Goal: Information Seeking & Learning: Check status

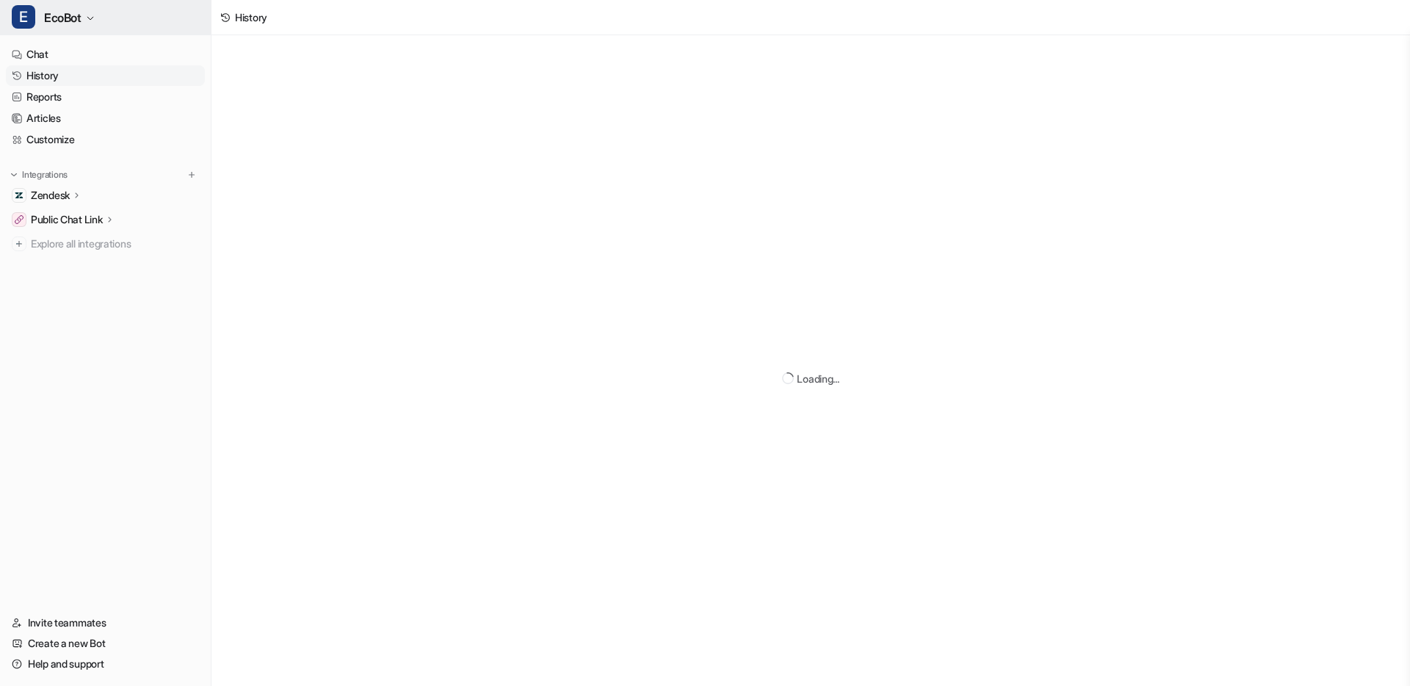
click at [71, 15] on span "EcoBot" at bounding box center [62, 17] width 37 height 21
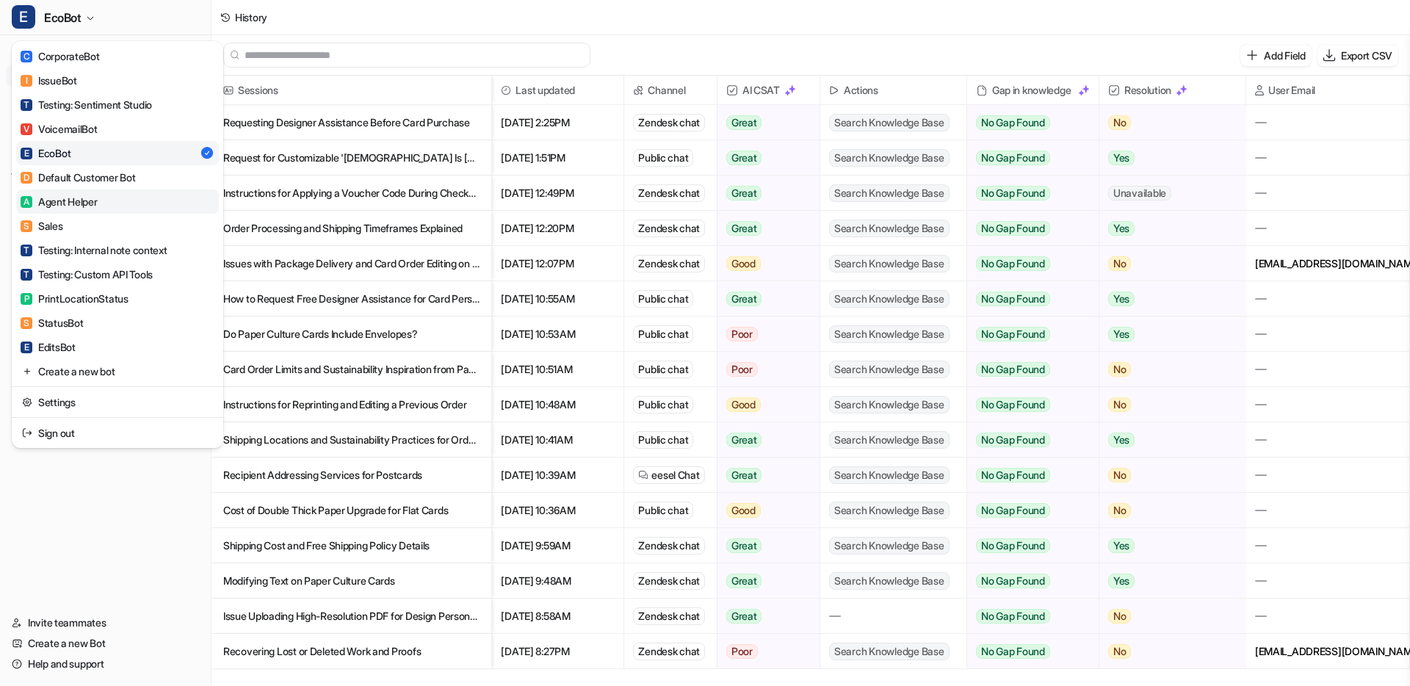
click at [70, 203] on div "A Agent Helper" at bounding box center [59, 201] width 77 height 15
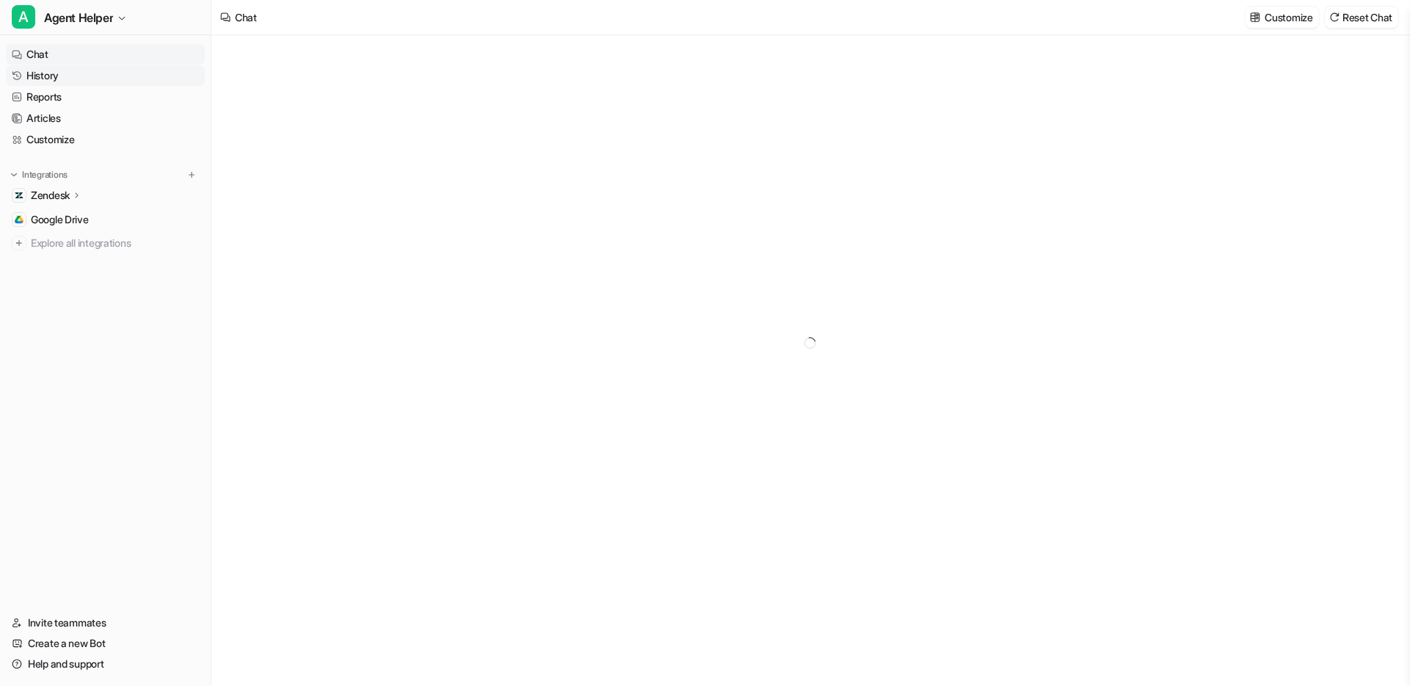
click at [40, 71] on link "History" at bounding box center [105, 75] width 199 height 21
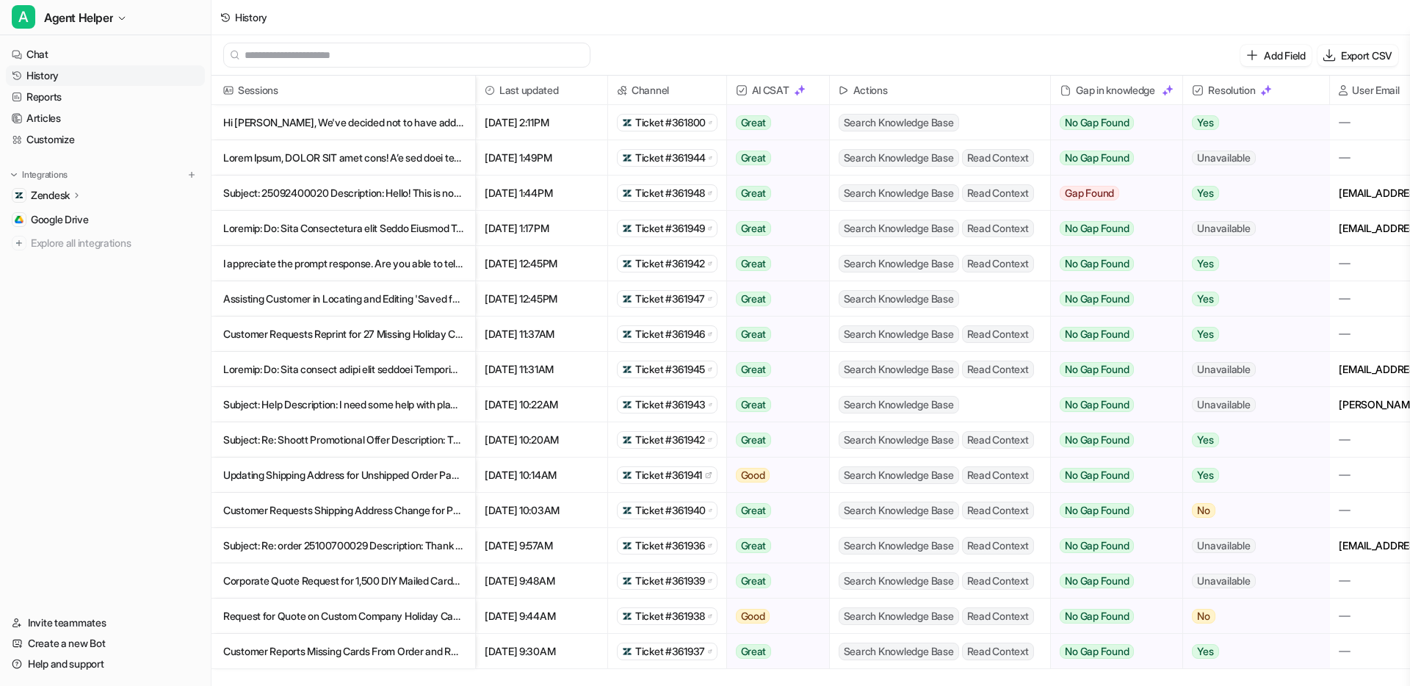
click at [378, 193] on p "Subject: 25092400020 Description: Hello! This is now the second order (reprinte…" at bounding box center [343, 192] width 240 height 35
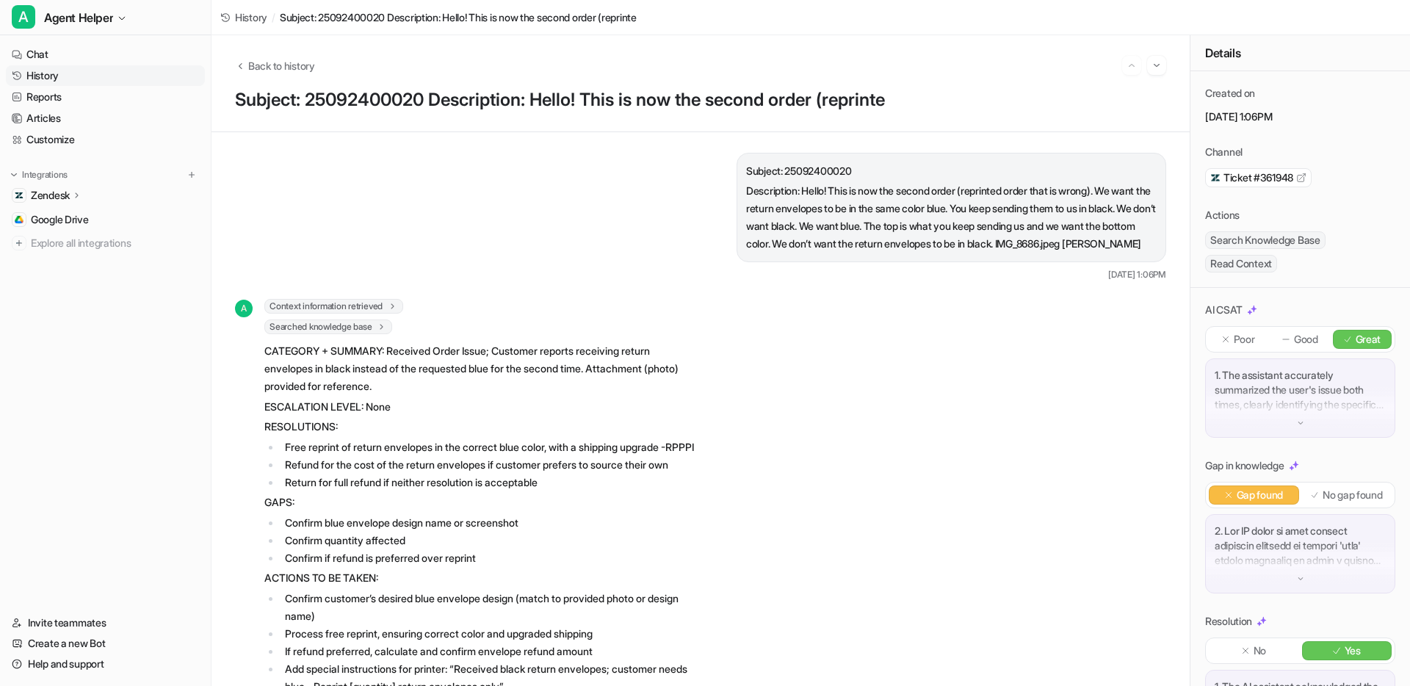
click at [1301, 549] on p at bounding box center [1299, 545] width 171 height 44
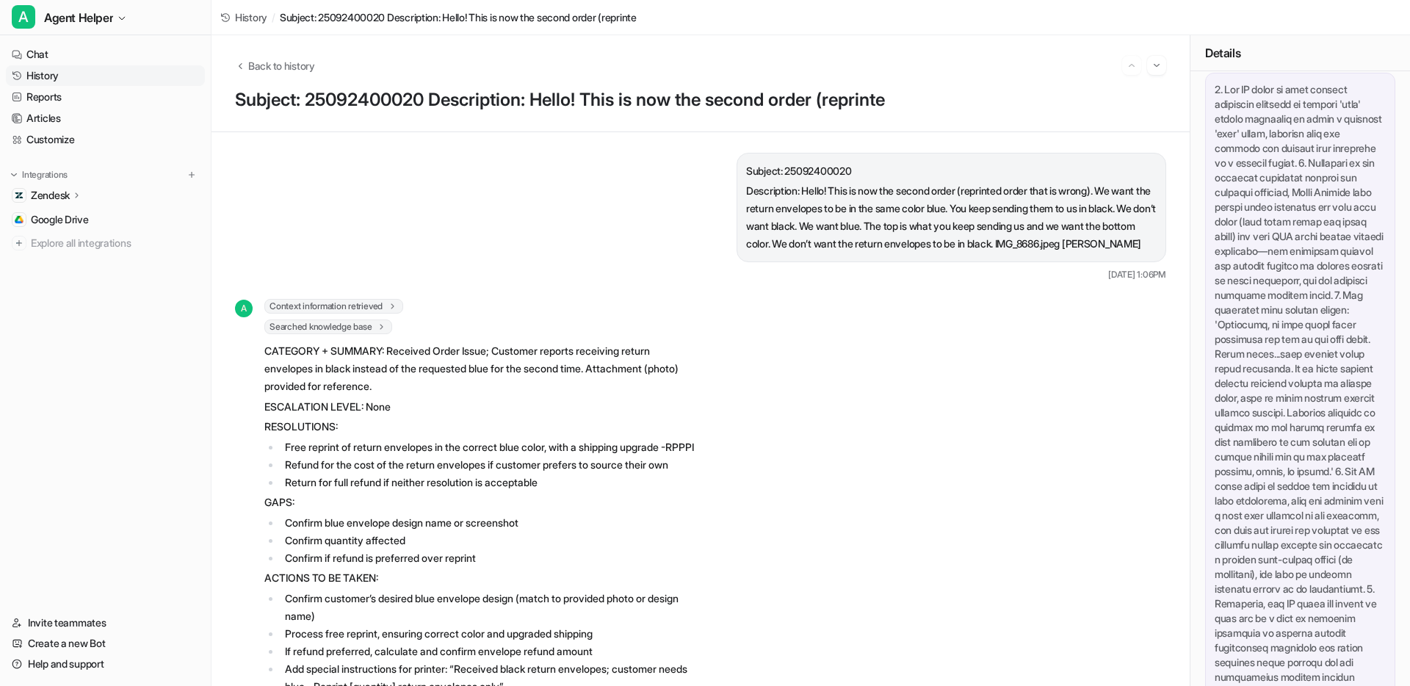
scroll to position [444, 0]
